Goal: Navigation & Orientation: Find specific page/section

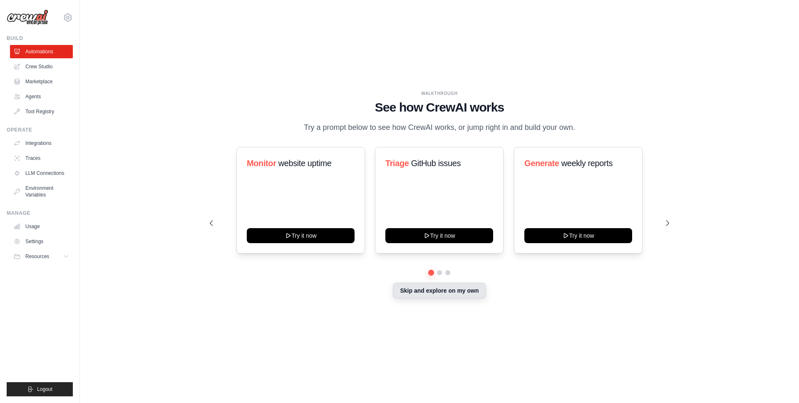
click at [432, 296] on button "Skip and explore on my own" at bounding box center [439, 291] width 93 height 16
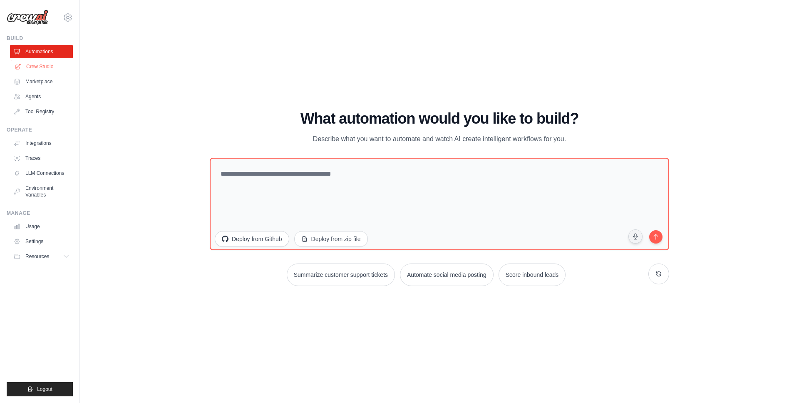
click at [45, 61] on link "Crew Studio" at bounding box center [42, 66] width 63 height 13
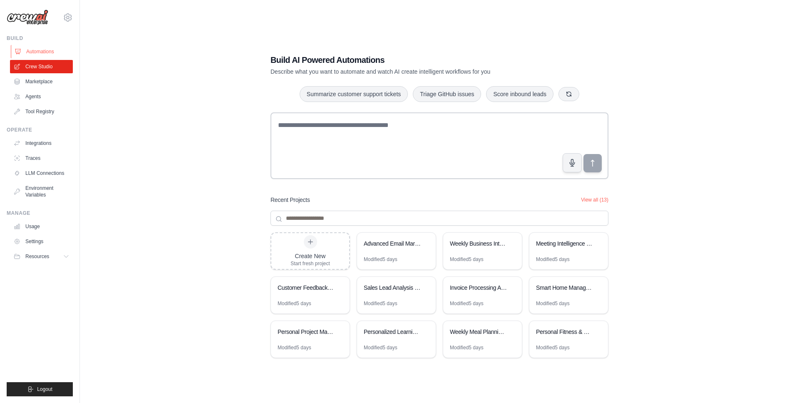
click at [49, 54] on link "Automations" at bounding box center [42, 51] width 63 height 13
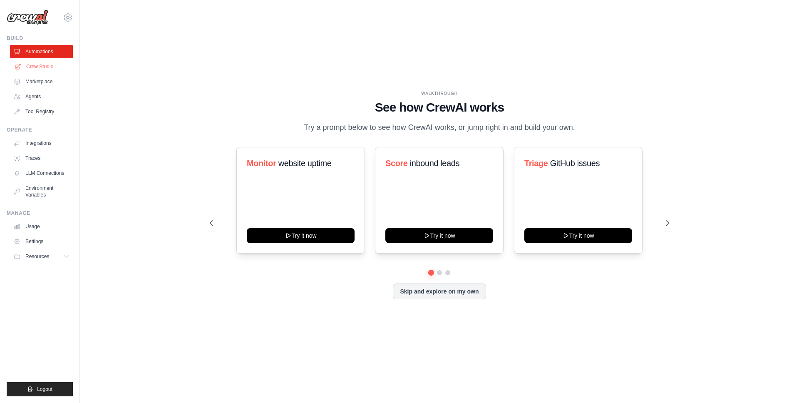
click at [44, 69] on link "Crew Studio" at bounding box center [42, 66] width 63 height 13
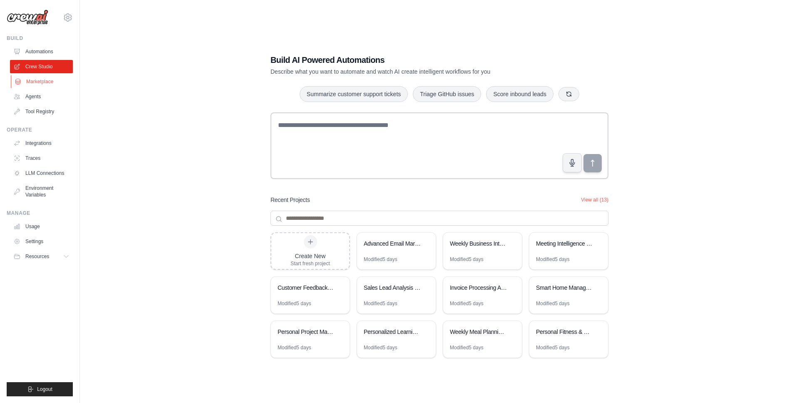
click at [45, 78] on link "Marketplace" at bounding box center [42, 81] width 63 height 13
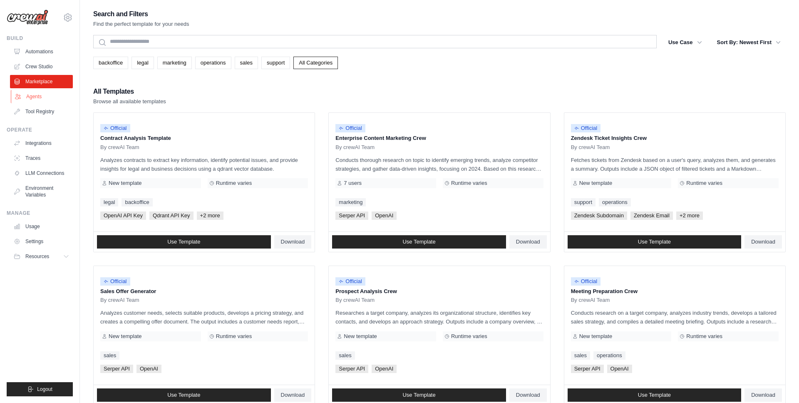
click at [45, 97] on link "Agents" at bounding box center [42, 96] width 63 height 13
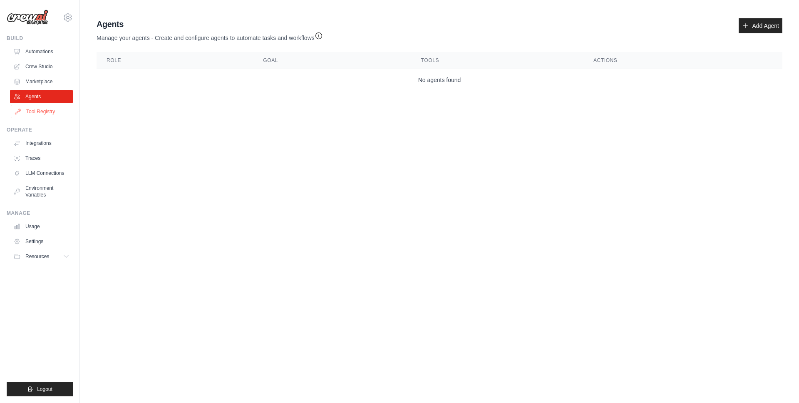
click at [47, 109] on link "Tool Registry" at bounding box center [42, 111] width 63 height 13
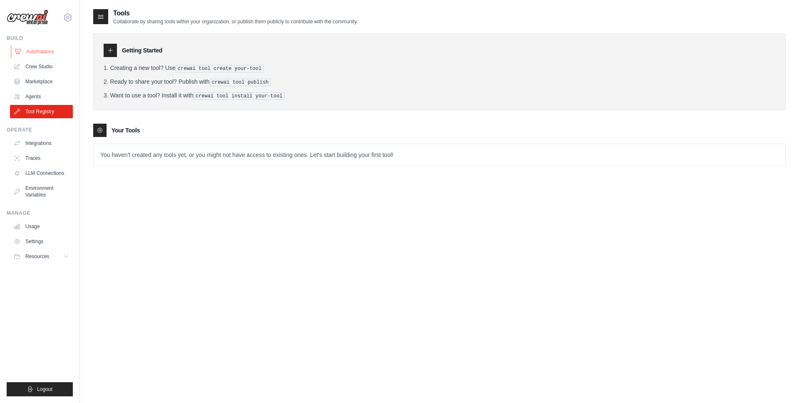
click at [52, 49] on link "Automations" at bounding box center [42, 51] width 63 height 13
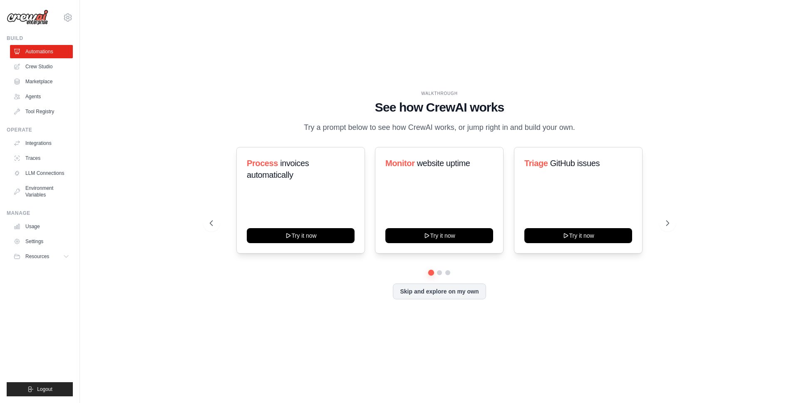
click at [443, 299] on div "Skip and explore on my own" at bounding box center [439, 291] width 459 height 16
click at [444, 295] on button "Skip and explore on my own" at bounding box center [439, 291] width 93 height 16
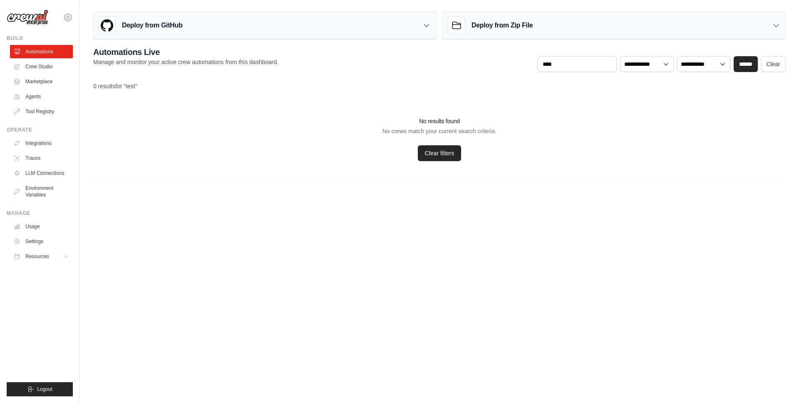
click at [426, 26] on icon at bounding box center [426, 26] width 5 height 2
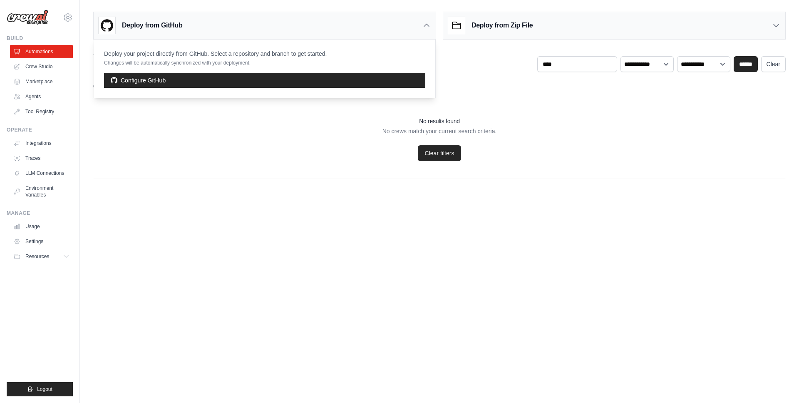
click at [426, 27] on icon at bounding box center [426, 25] width 8 height 8
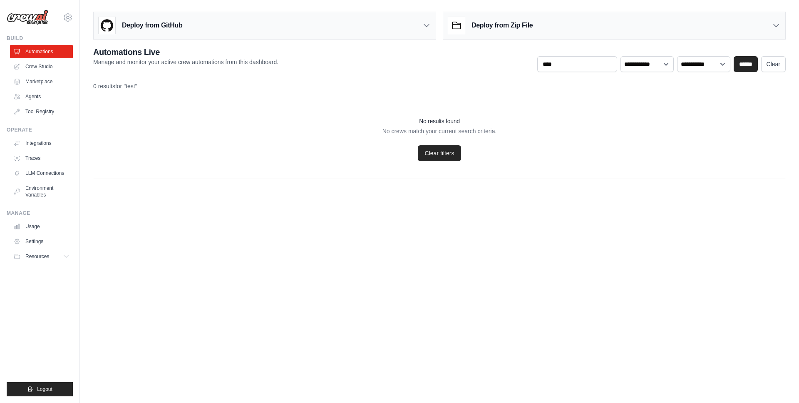
click at [749, 25] on div "Deploy from Zip File" at bounding box center [614, 25] width 342 height 27
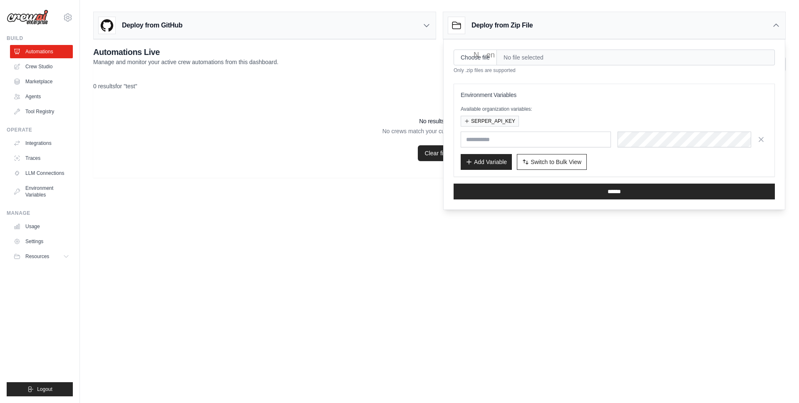
click at [508, 329] on body "[PERSON_NAME][EMAIL_ADDRESS][DOMAIN_NAME] Settings Build Automations Crew Studio" at bounding box center [399, 201] width 799 height 403
click at [769, 16] on div "Deploy from Zip File" at bounding box center [614, 25] width 342 height 27
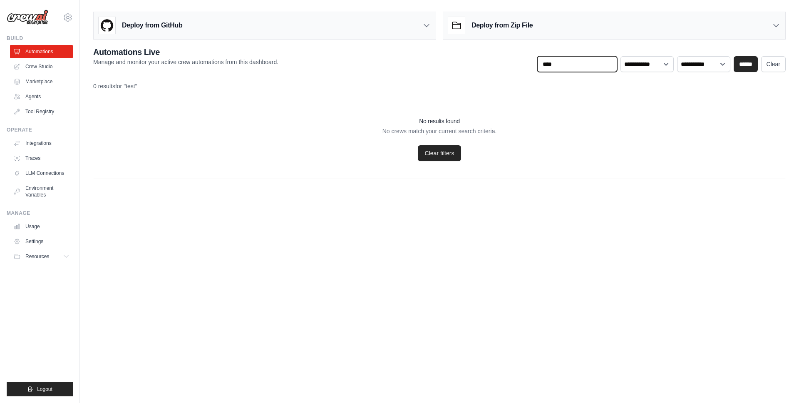
click at [559, 67] on input "****" at bounding box center [577, 64] width 80 height 16
drag, startPoint x: 294, startPoint y: 65, endPoint x: 274, endPoint y: 68, distance: 19.8
click at [284, 67] on div "**********" at bounding box center [439, 59] width 692 height 26
click at [136, 52] on h2 "Automations Live" at bounding box center [185, 52] width 185 height 12
click at [137, 52] on h2 "Automations Live" at bounding box center [185, 52] width 185 height 12
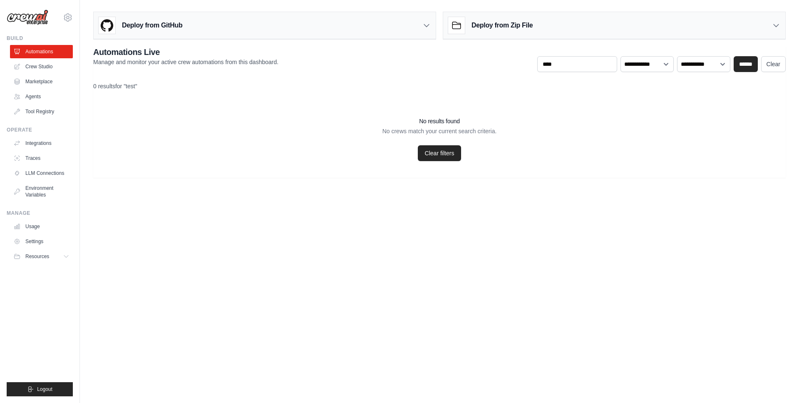
click at [143, 51] on h2 "Automations Live" at bounding box center [185, 52] width 185 height 12
